Goal: Task Accomplishment & Management: Use online tool/utility

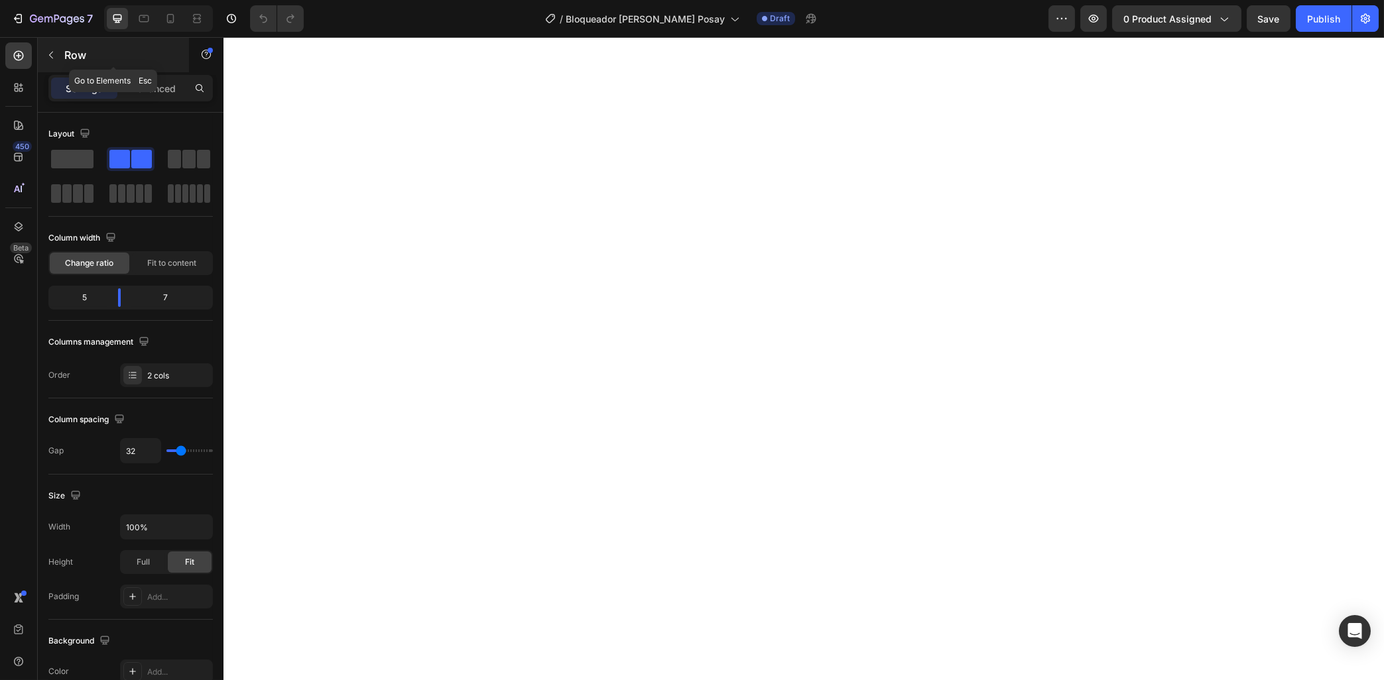
click at [44, 55] on button "button" at bounding box center [50, 54] width 21 height 21
click at [56, 52] on icon "button" at bounding box center [51, 55] width 11 height 11
click at [194, 160] on span at bounding box center [188, 159] width 13 height 19
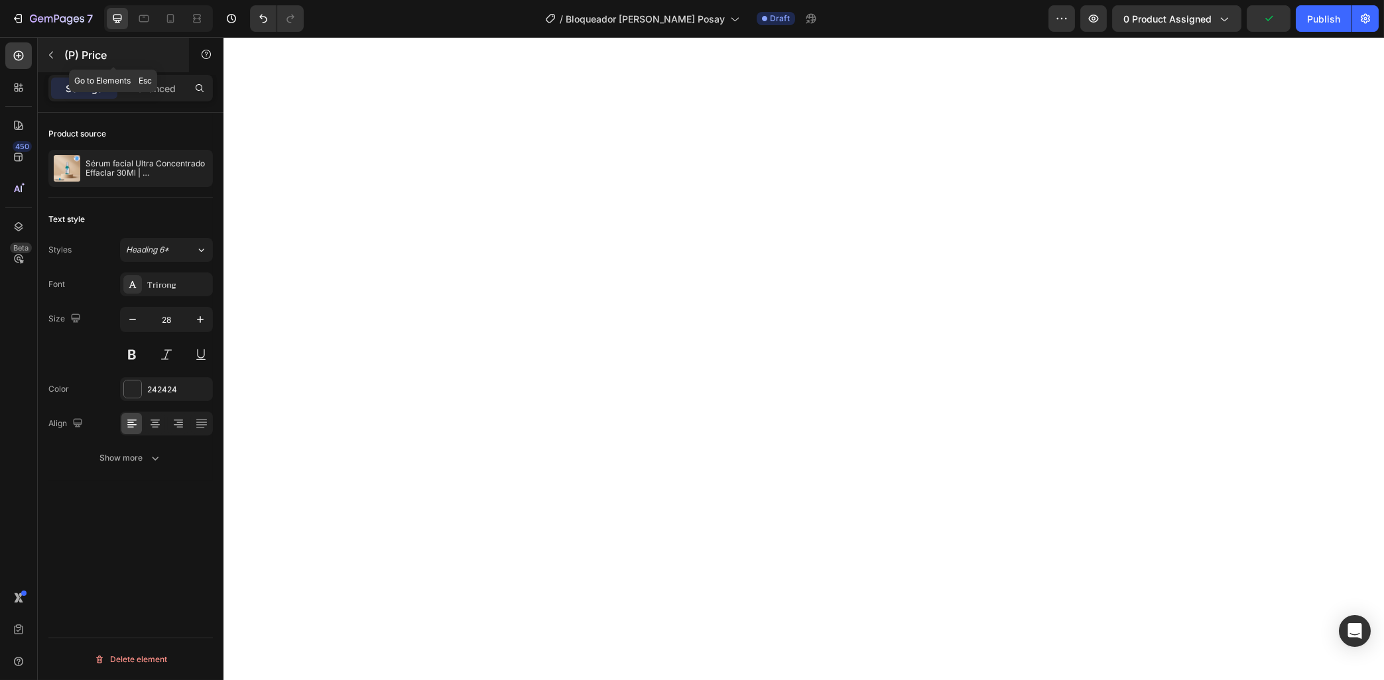
click at [45, 50] on button "button" at bounding box center [50, 54] width 21 height 21
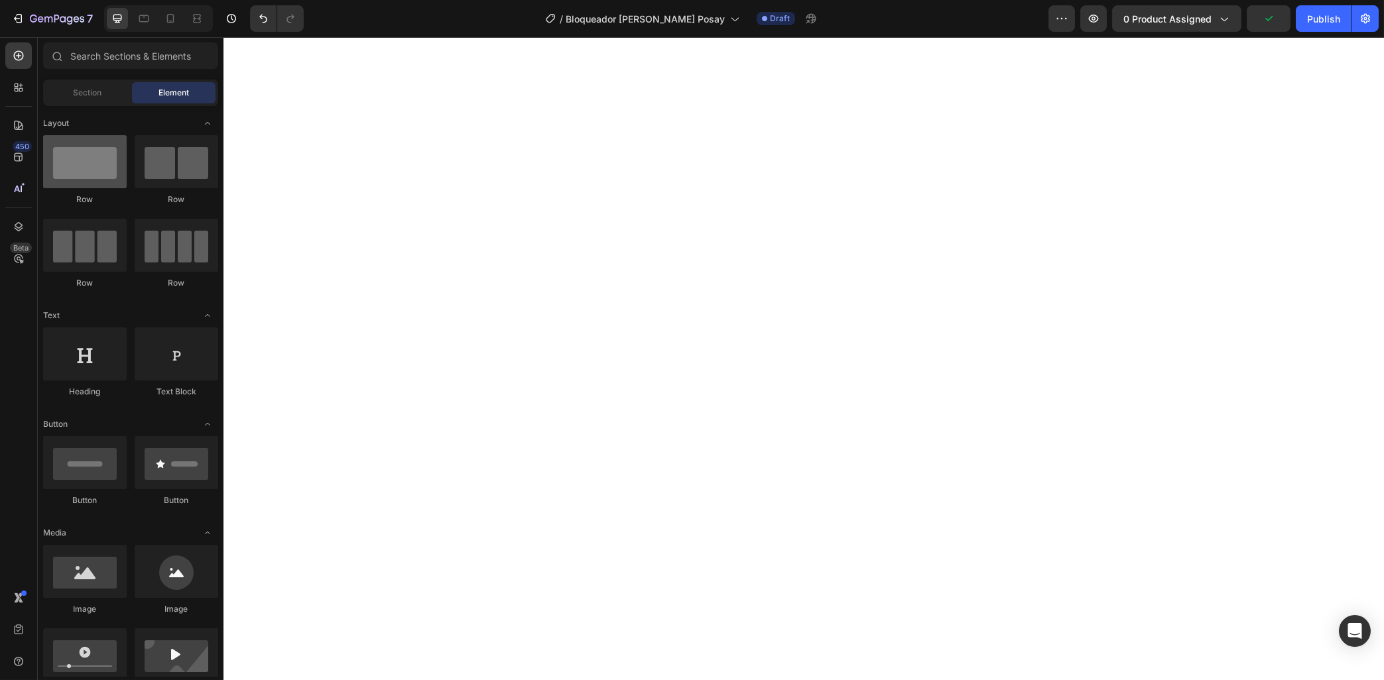
click at [90, 182] on div at bounding box center [85, 161] width 84 height 53
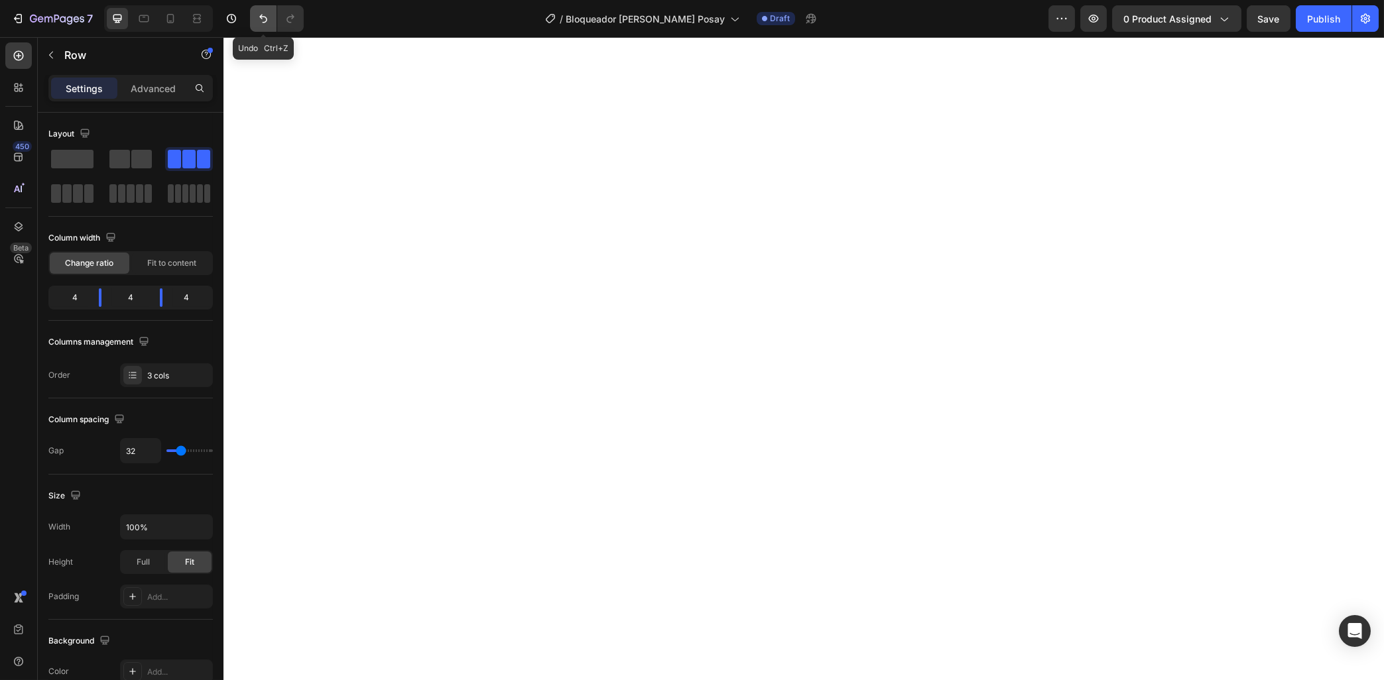
click at [255, 19] on button "Undo/Redo" at bounding box center [263, 18] width 27 height 27
click at [67, 58] on p "Row" at bounding box center [120, 55] width 113 height 16
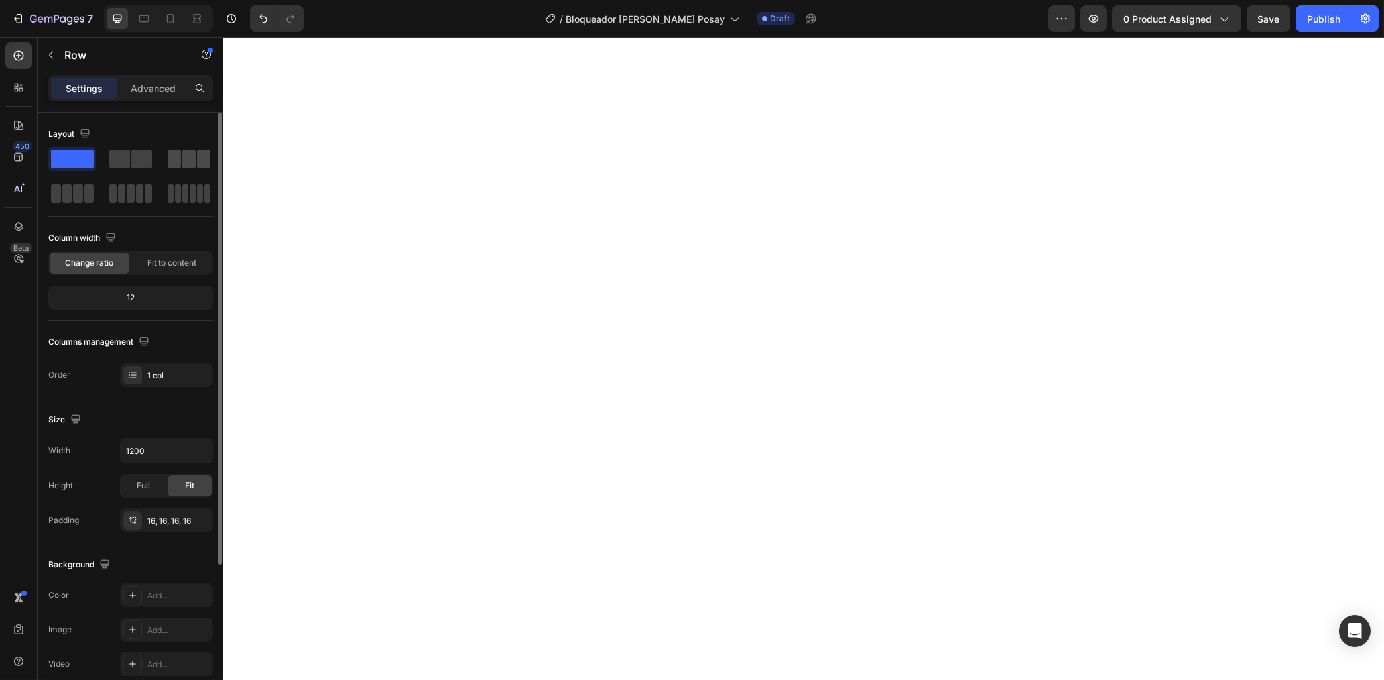
click at [185, 156] on span at bounding box center [188, 159] width 13 height 19
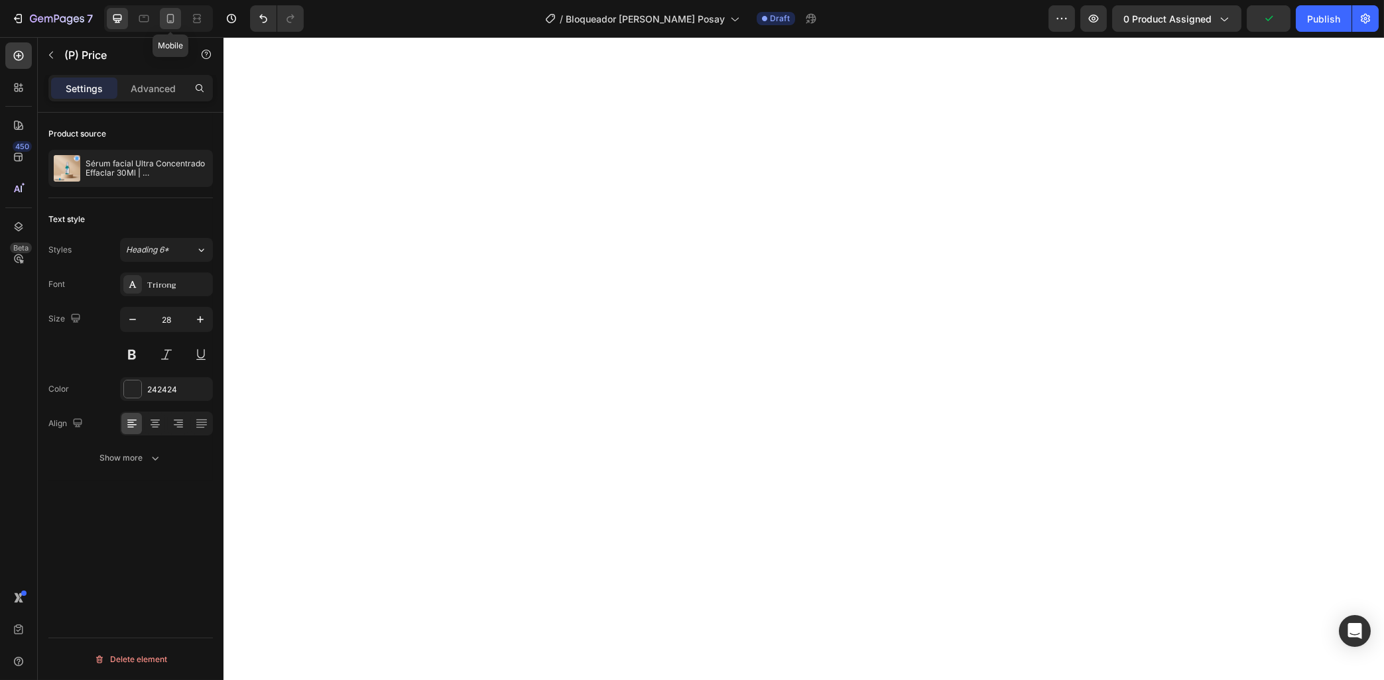
click at [173, 21] on icon at bounding box center [170, 18] width 13 height 13
click at [118, 25] on icon at bounding box center [117, 18] width 13 height 13
type input "28"
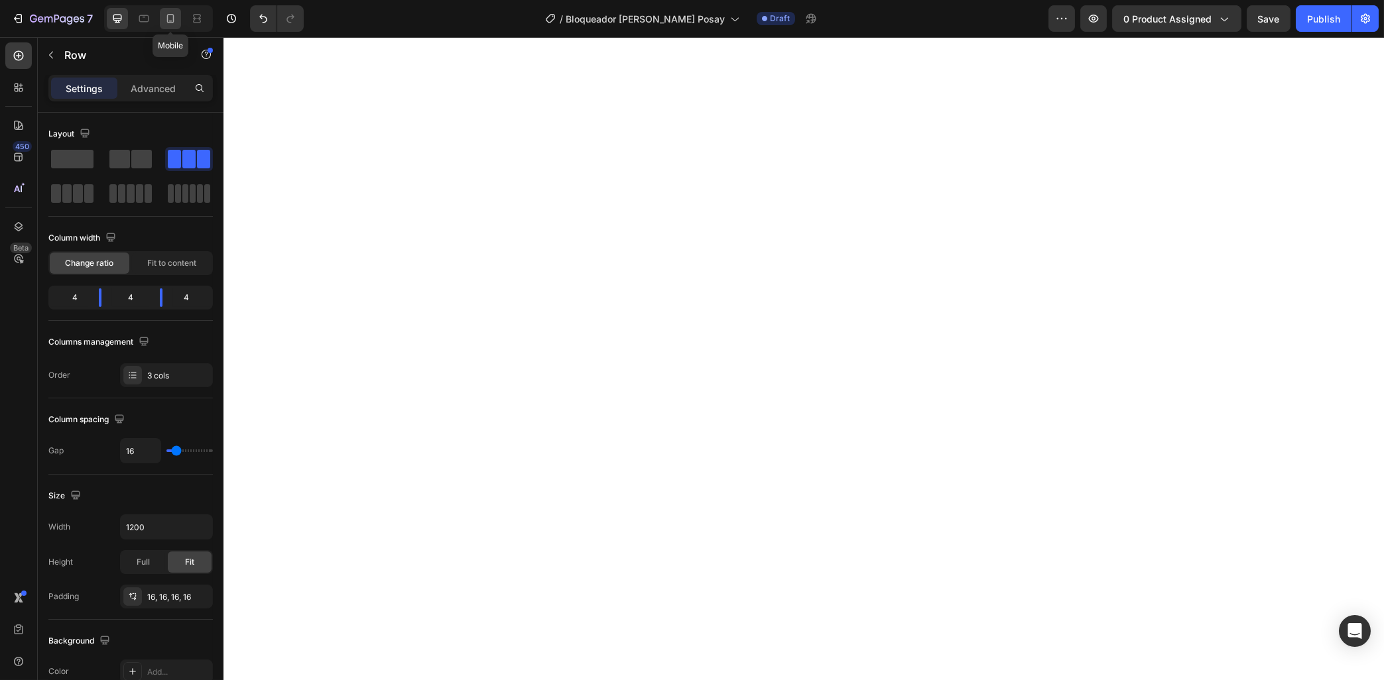
click at [173, 14] on icon at bounding box center [170, 18] width 7 height 9
type input "0"
type input "100%"
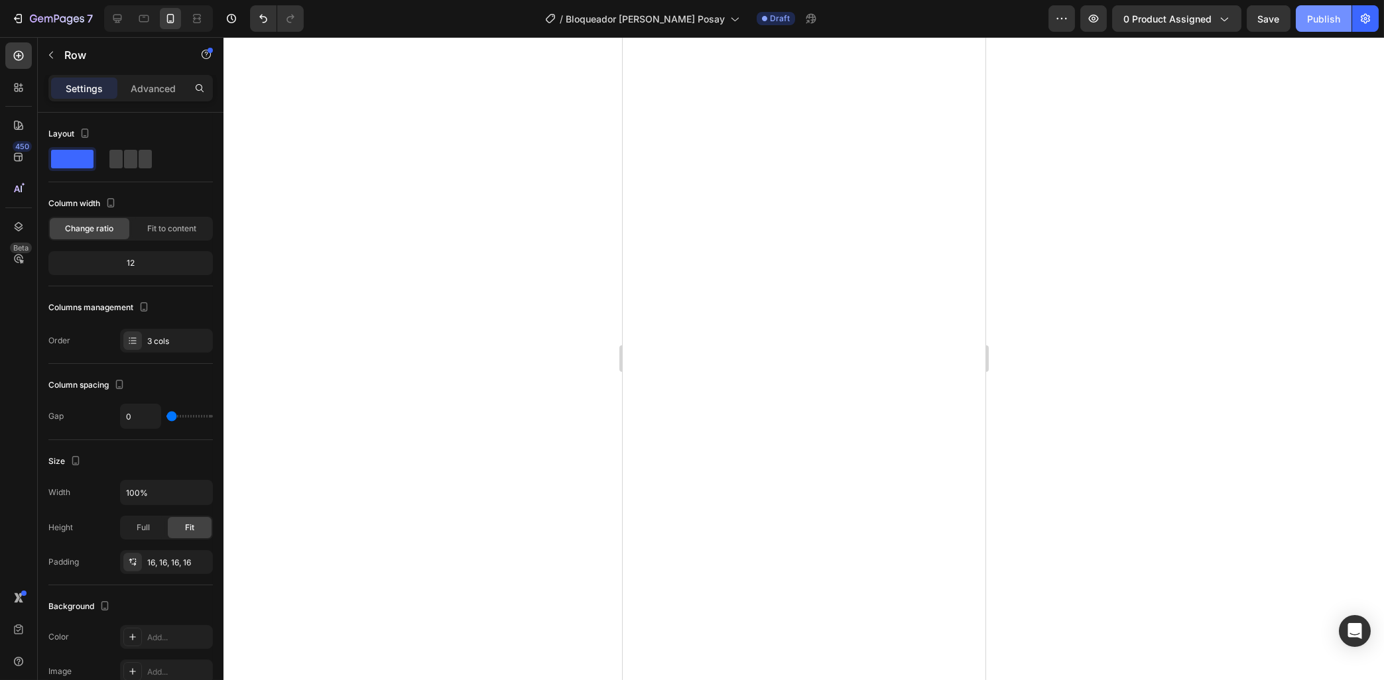
click at [1326, 25] on div "Publish" at bounding box center [1323, 19] width 33 height 14
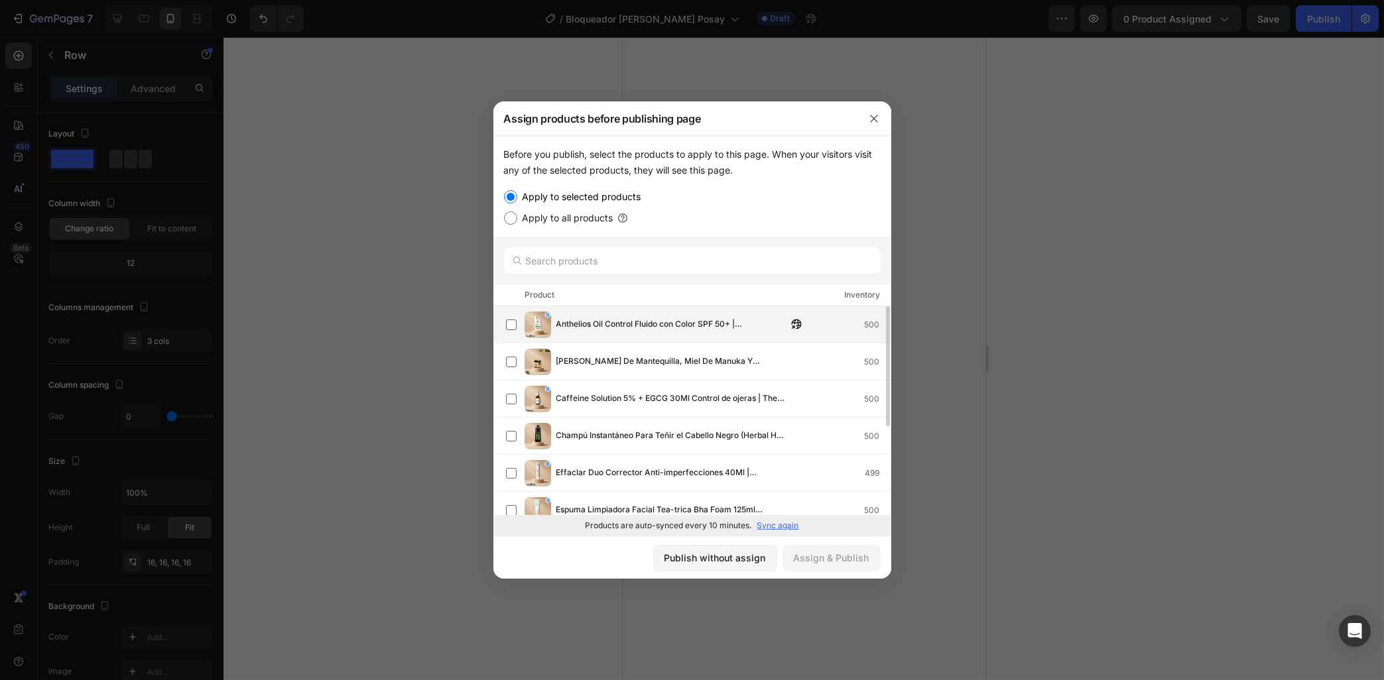
click at [608, 336] on div "Anthelios Oil Control Fluido con Color SPF 50+ | [PERSON_NAME]-Posay 500" at bounding box center [698, 325] width 385 height 27
click at [865, 556] on div "Assign & Publish" at bounding box center [832, 558] width 76 height 14
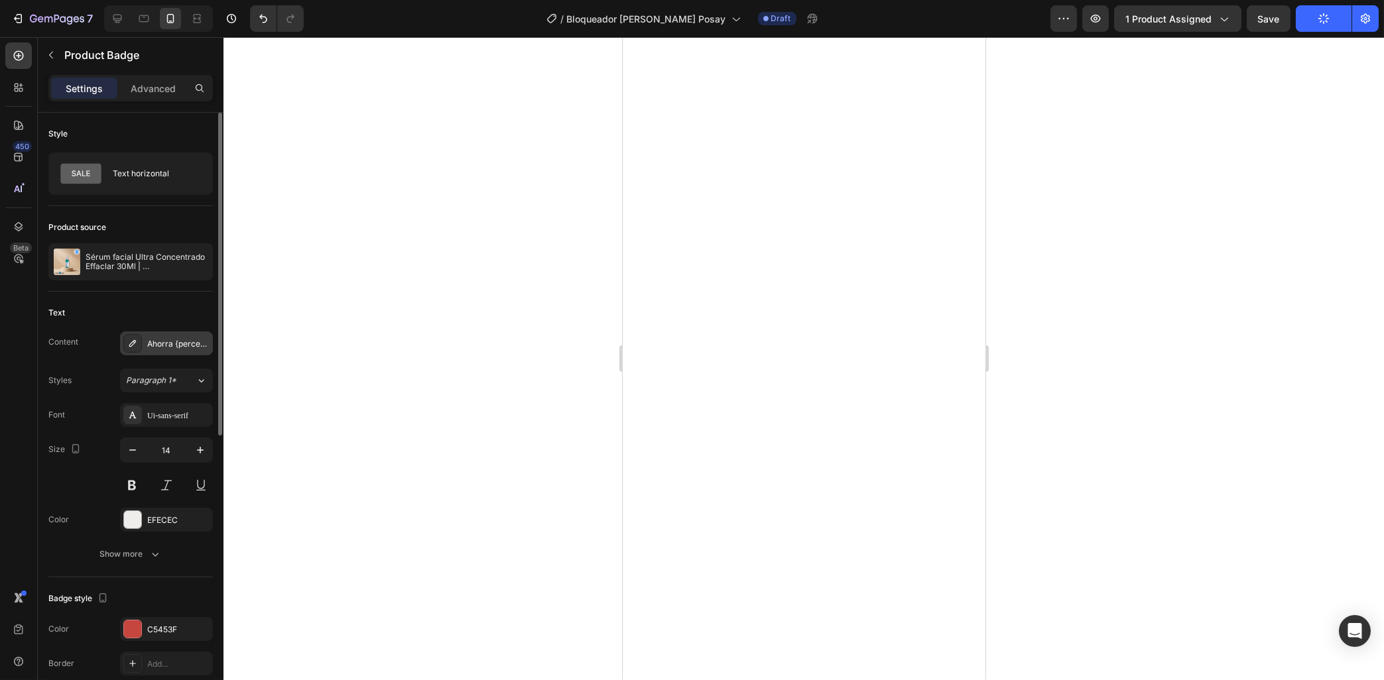
click at [158, 344] on div "Ahorra {percent_discount} por tiempo limitado." at bounding box center [178, 344] width 62 height 12
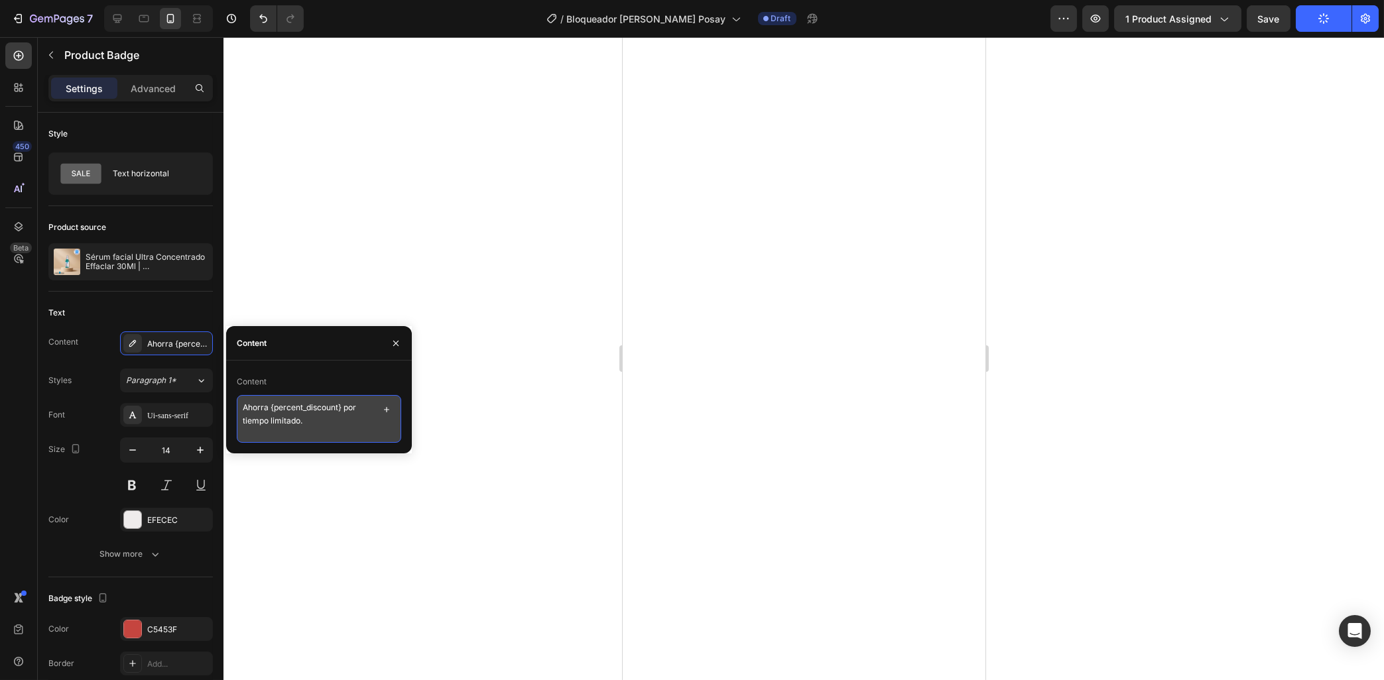
click at [324, 414] on textarea "Ahorra {percent_discount} por tiempo limitado." at bounding box center [319, 419] width 164 height 48
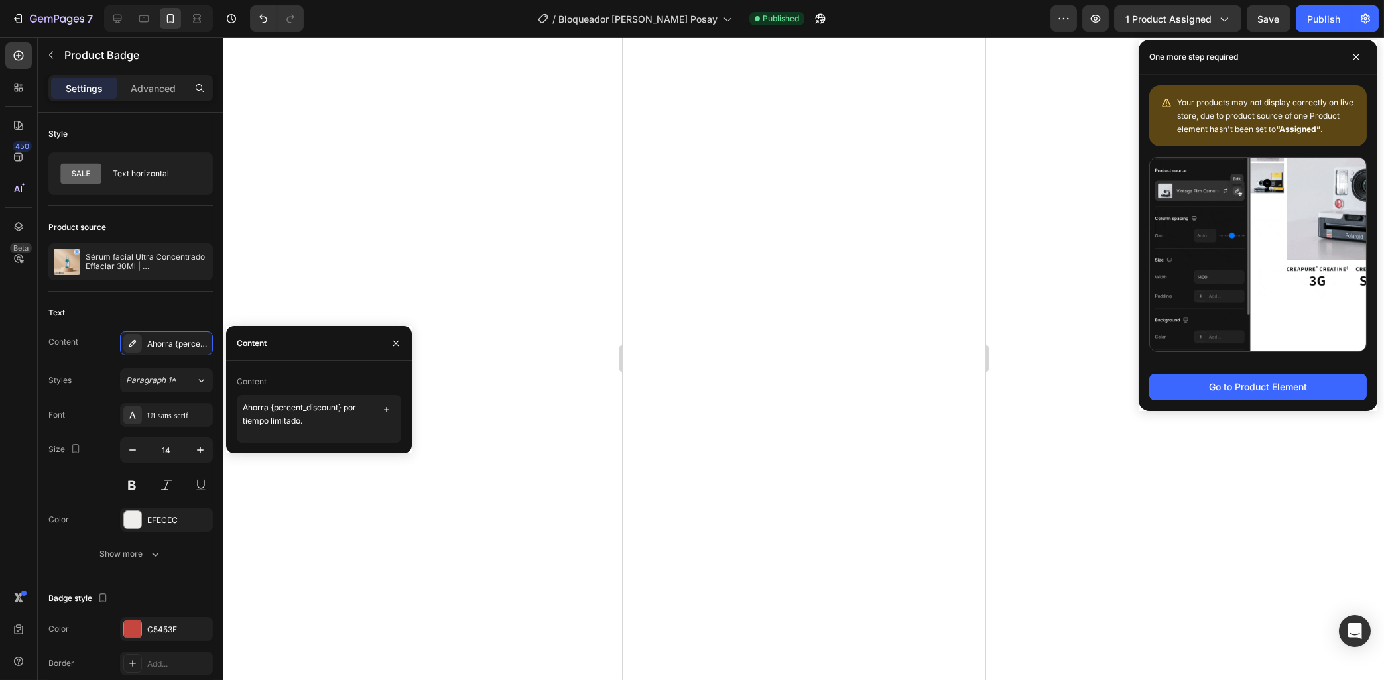
click at [529, 484] on div at bounding box center [803, 358] width 1160 height 643
